Goal: Information Seeking & Learning: Learn about a topic

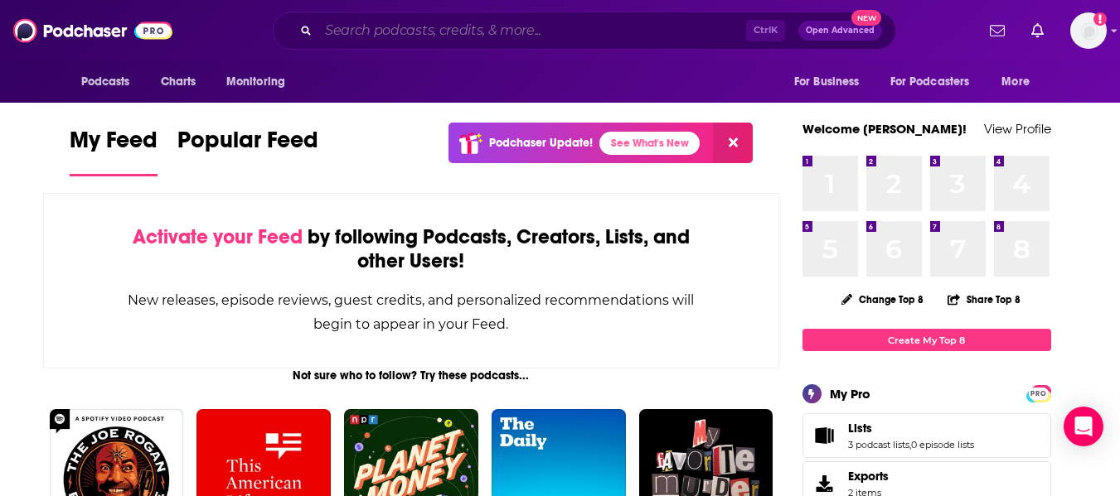
click at [393, 35] on input "Search podcasts, credits, & more..." at bounding box center [532, 30] width 428 height 27
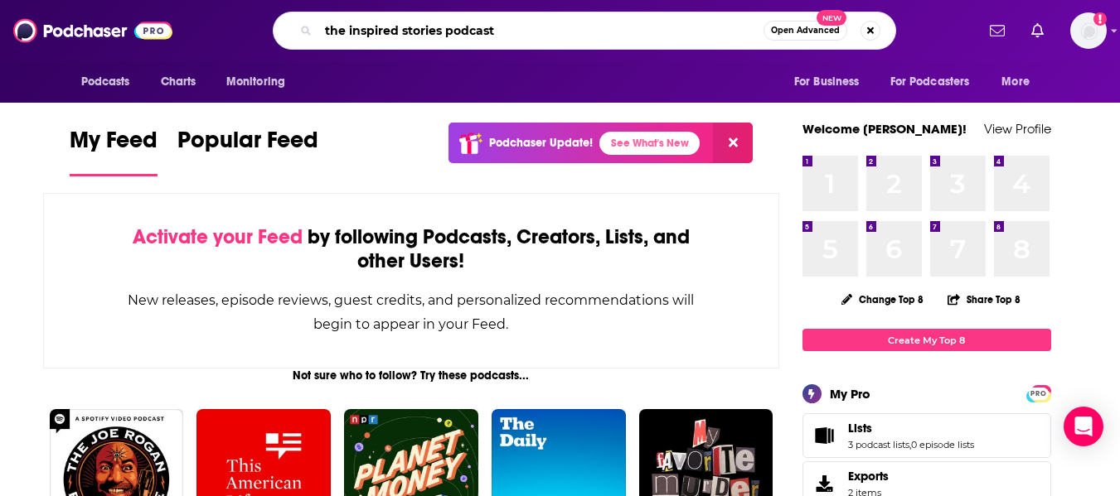
type input "the inspired stories podcast"
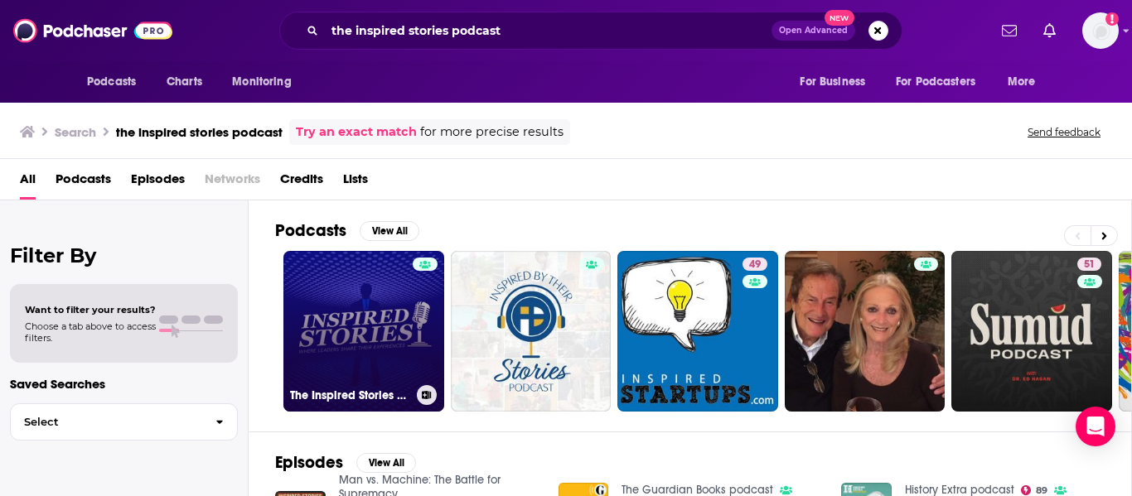
click at [397, 330] on link "The Inspired Stories Podcast" at bounding box center [363, 331] width 161 height 161
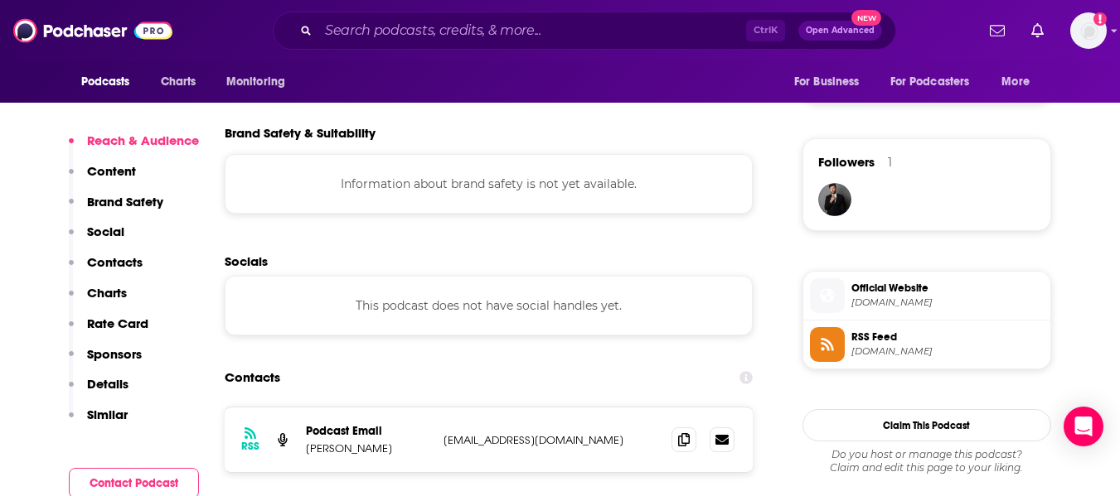
scroll to position [1160, 0]
